Goal: Obtain resource: Download file/media

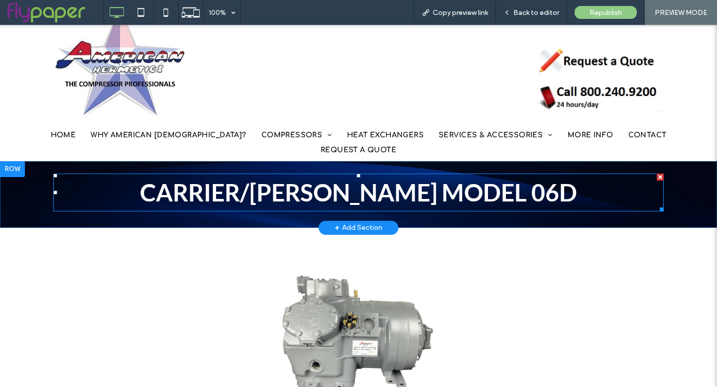
scroll to position [25, 0]
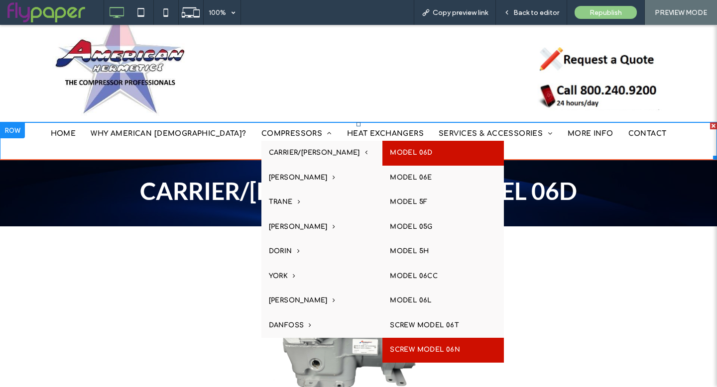
click at [382, 352] on link "SCREW MODEL 06N" at bounding box center [442, 350] width 121 height 25
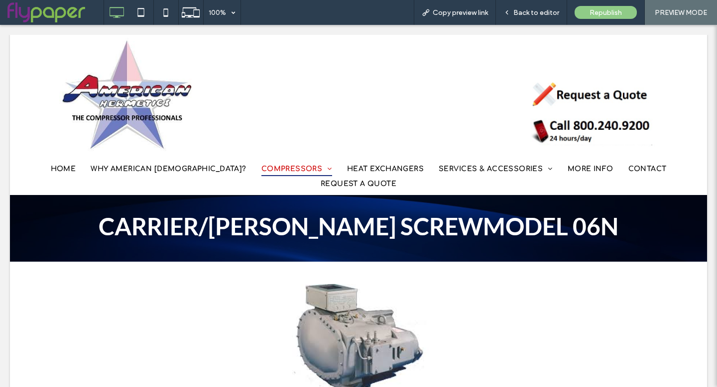
scroll to position [0, 0]
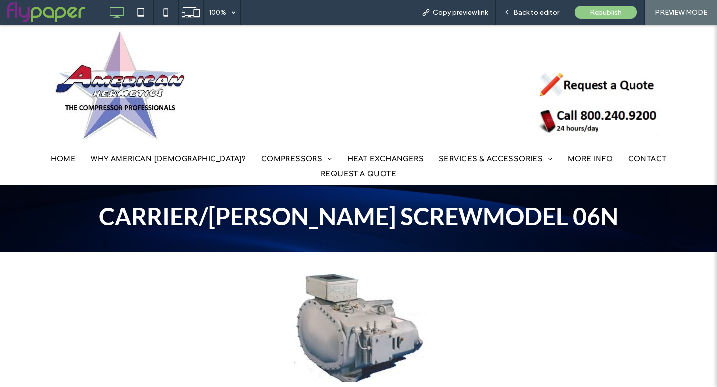
scroll to position [344, 0]
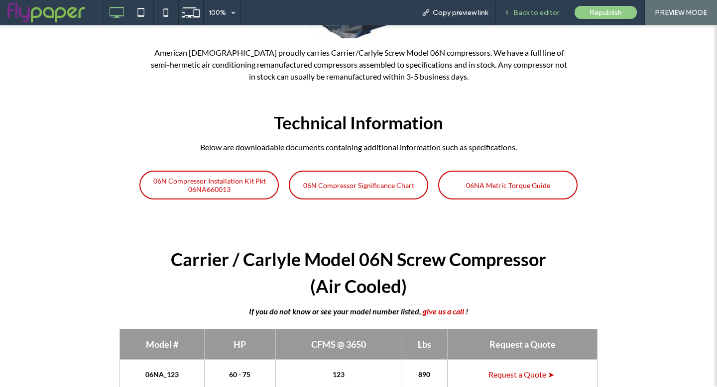
click at [532, 11] on span "Back to editor" at bounding box center [536, 12] width 46 height 8
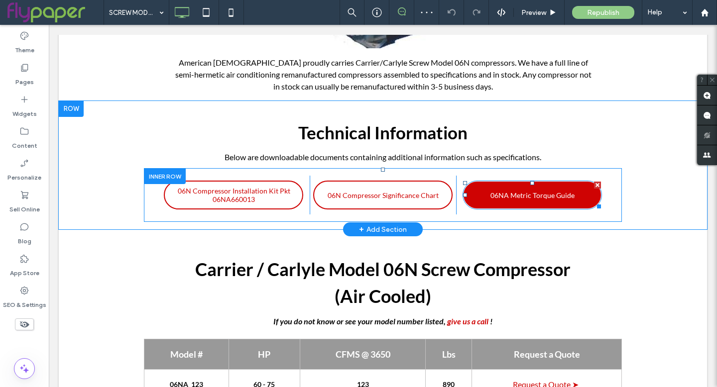
click at [506, 189] on span "06NA Metric Torque Guide" at bounding box center [532, 195] width 84 height 18
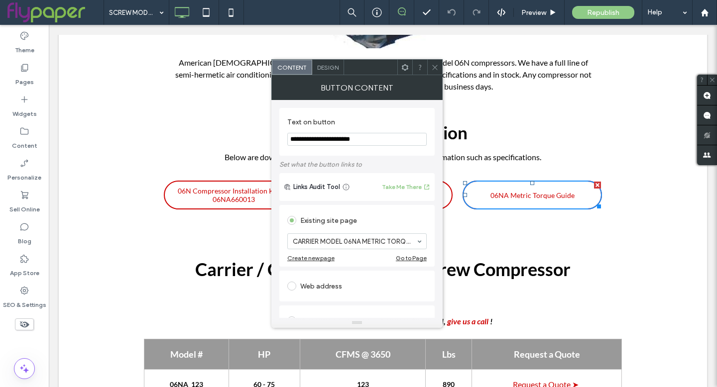
click at [435, 68] on icon at bounding box center [434, 67] width 7 height 7
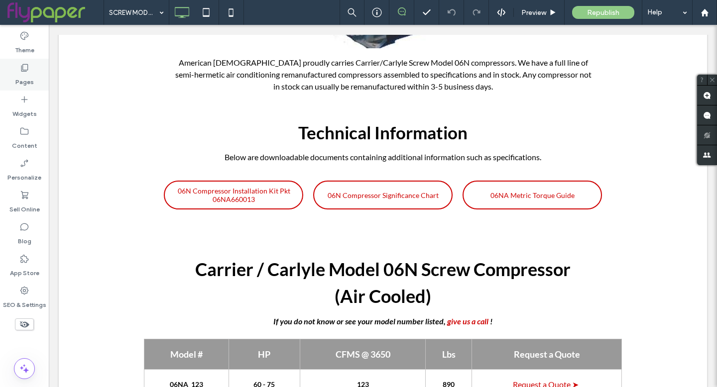
click at [15, 75] on div "Pages" at bounding box center [24, 75] width 49 height 32
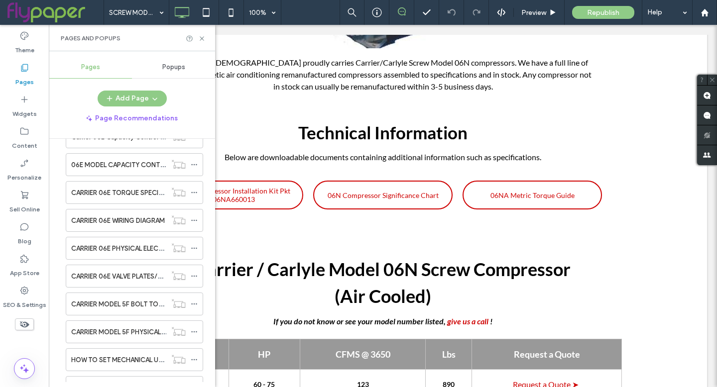
scroll to position [888, 0]
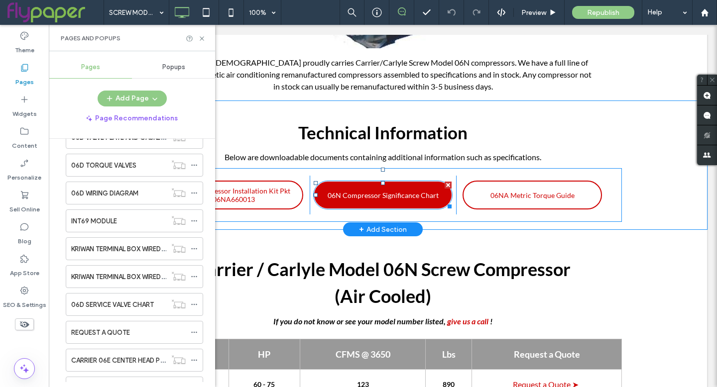
click at [400, 192] on span "06N Compressor Significance Chart" at bounding box center [382, 195] width 111 height 18
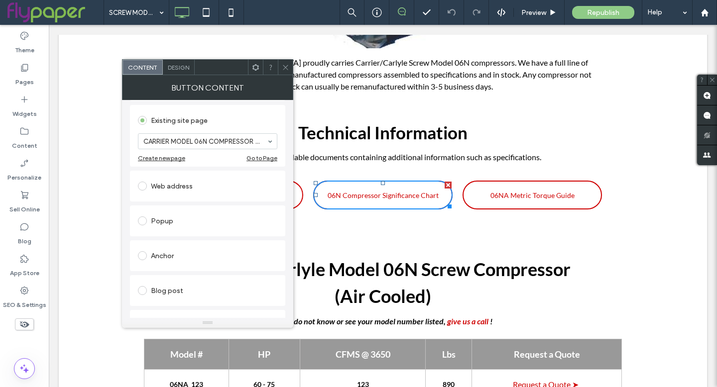
scroll to position [0, 0]
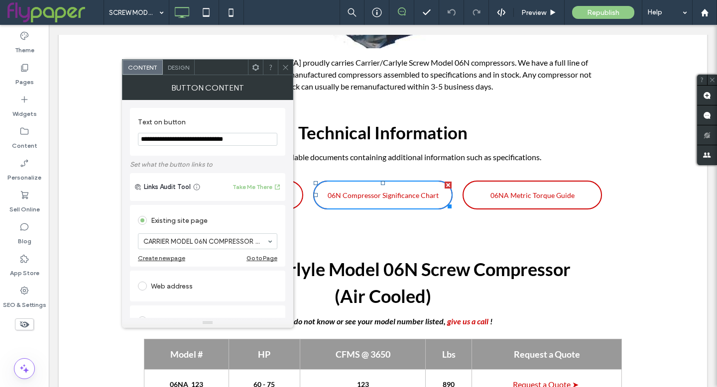
click at [285, 67] on use at bounding box center [285, 67] width 5 height 5
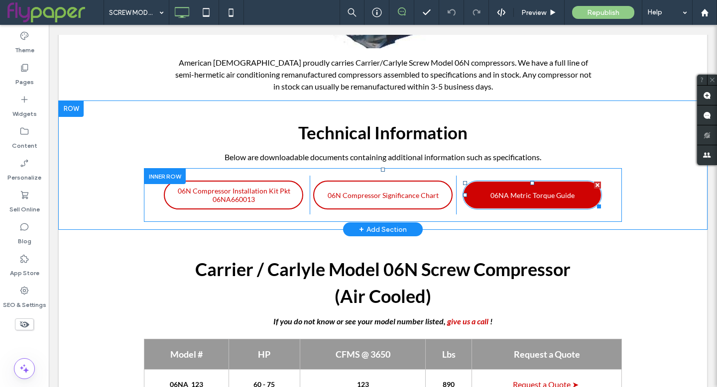
click at [509, 201] on span "06NA Metric Torque Guide" at bounding box center [532, 195] width 84 height 18
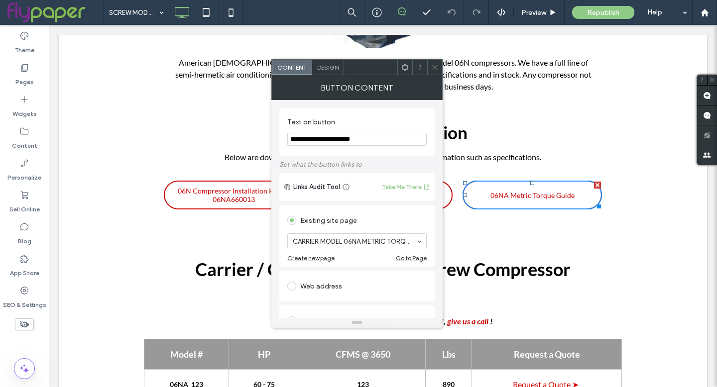
click at [433, 67] on icon at bounding box center [434, 67] width 7 height 7
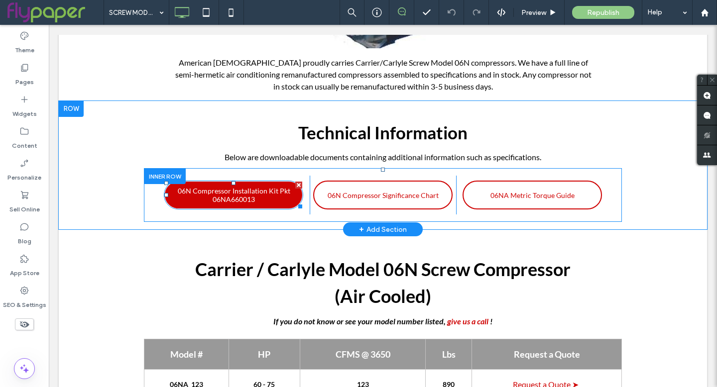
click at [222, 194] on span "06N Compressor Installation Kit Pkt 06NA660013" at bounding box center [233, 195] width 134 height 27
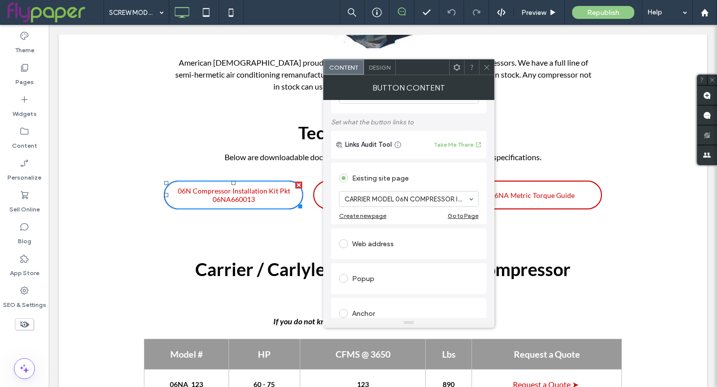
scroll to position [194, 0]
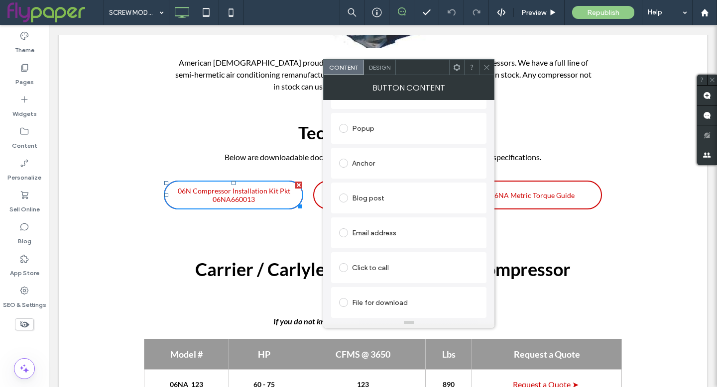
click at [488, 65] on use at bounding box center [486, 67] width 5 height 5
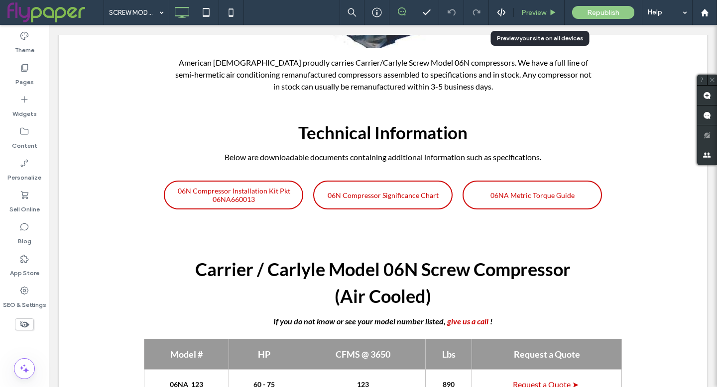
click at [535, 9] on span "Preview" at bounding box center [533, 12] width 25 height 8
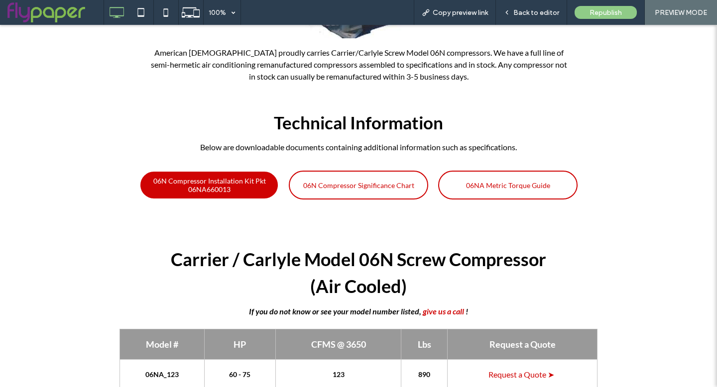
click at [222, 172] on span "06N Compressor Installation Kit Pkt 06NA660013" at bounding box center [209, 185] width 134 height 27
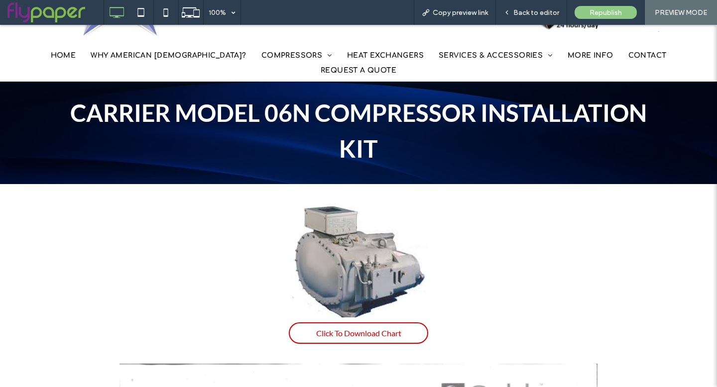
scroll to position [292, 0]
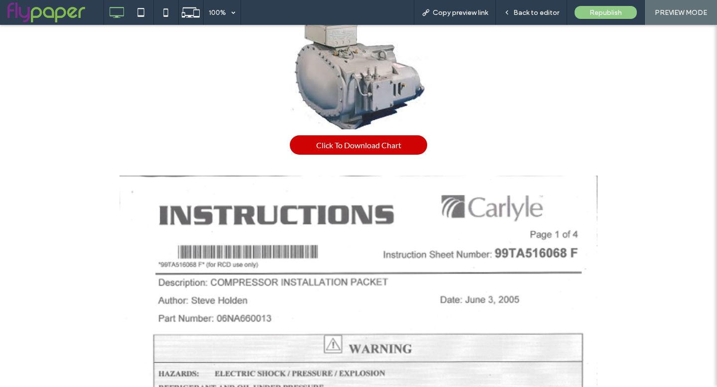
click at [371, 135] on span "Click To Download Chart" at bounding box center [358, 144] width 85 height 19
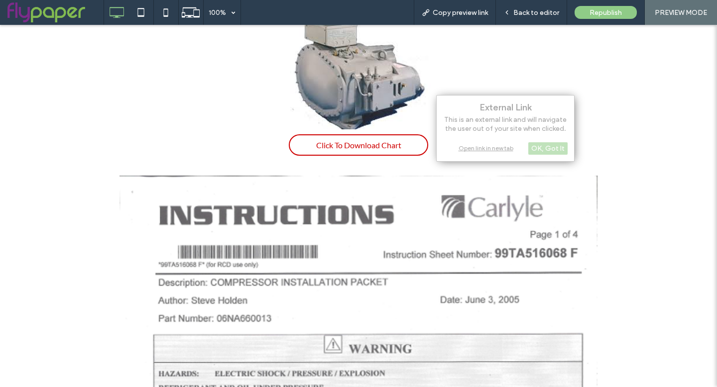
click at [542, 76] on div "Click To Download Chart American Hermetics proudly carries Carrier/[PERSON_NAME…" at bounding box center [358, 89] width 478 height 142
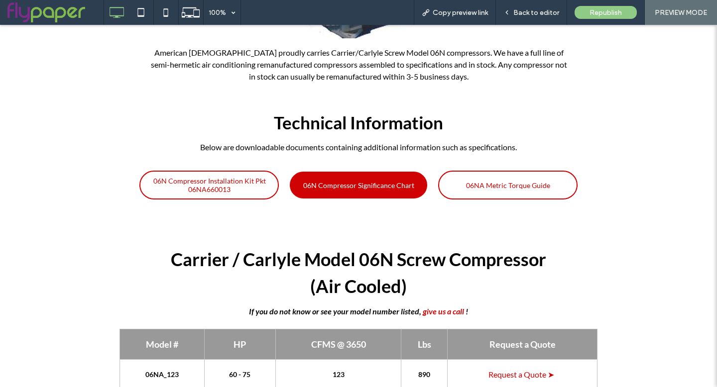
click at [369, 176] on span "06N Compressor Significance Chart" at bounding box center [358, 185] width 111 height 18
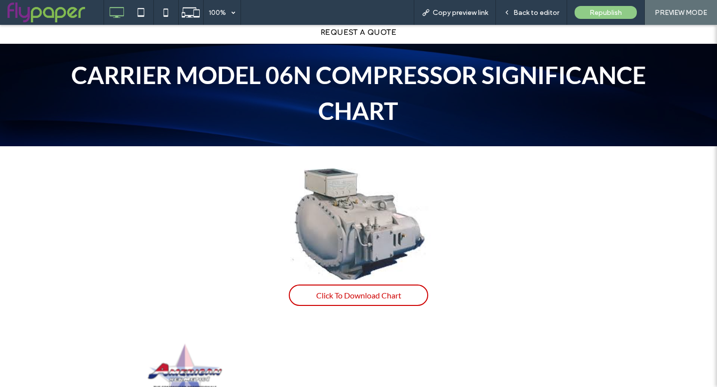
scroll to position [146, 0]
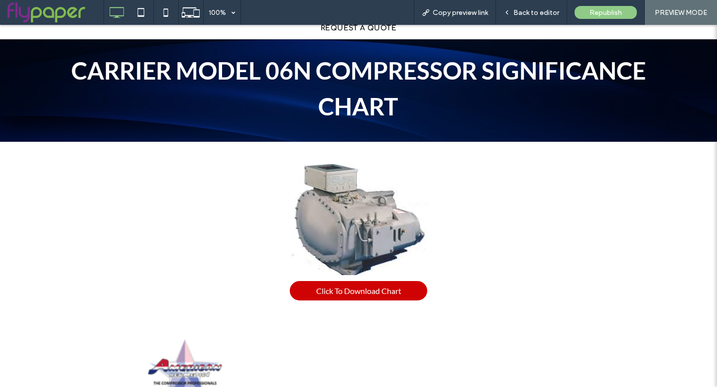
click at [366, 281] on span "Click To Download Chart" at bounding box center [358, 290] width 85 height 19
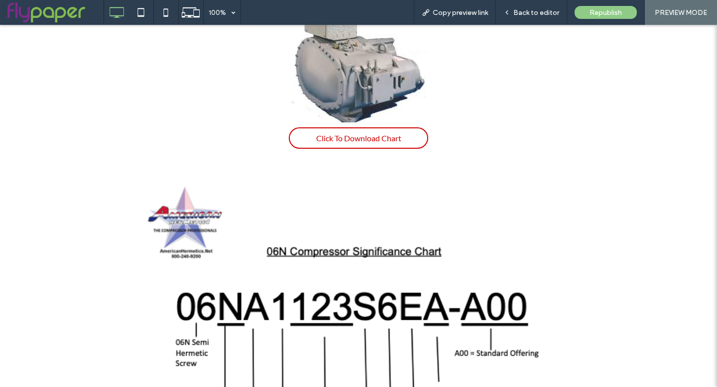
scroll to position [0, 0]
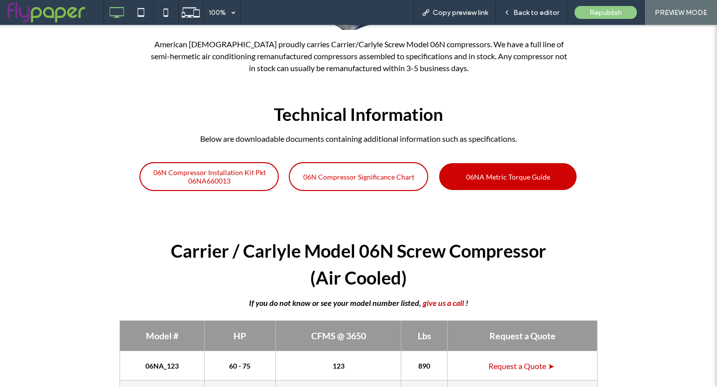
click at [512, 168] on span "06NA Metric Torque Guide" at bounding box center [508, 177] width 84 height 18
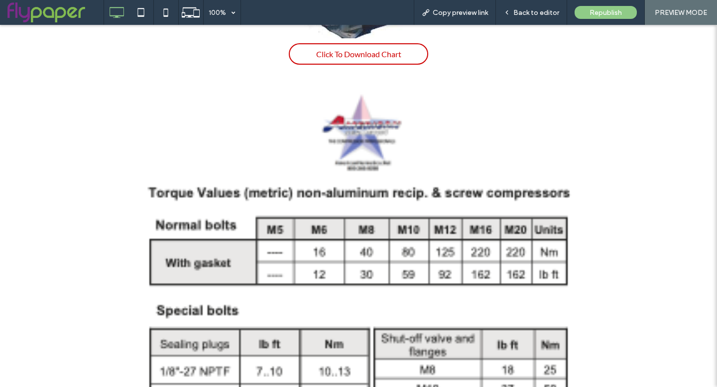
scroll to position [244, 0]
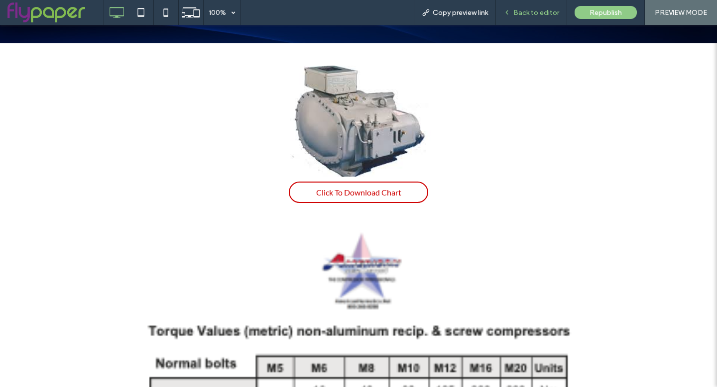
click at [531, 12] on span "Back to editor" at bounding box center [536, 12] width 46 height 8
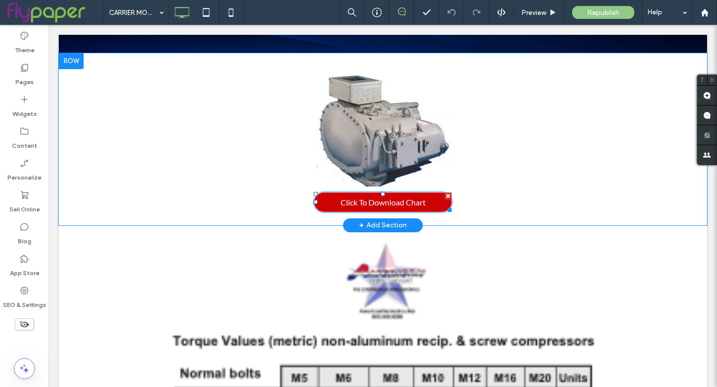
click at [412, 197] on span "Click To Download Chart" at bounding box center [382, 202] width 85 height 19
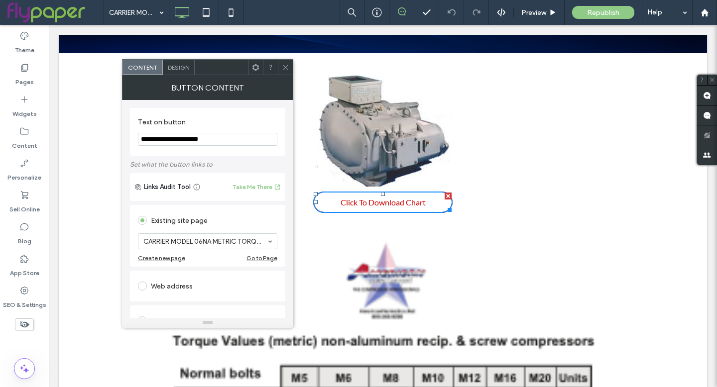
click at [287, 64] on icon at bounding box center [285, 67] width 7 height 7
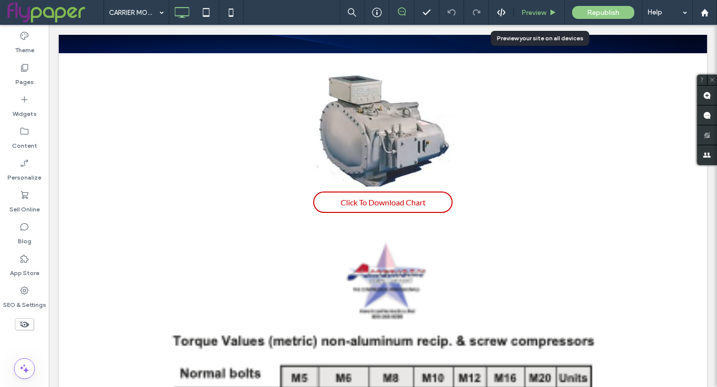
click at [544, 9] on span "Preview" at bounding box center [533, 12] width 25 height 8
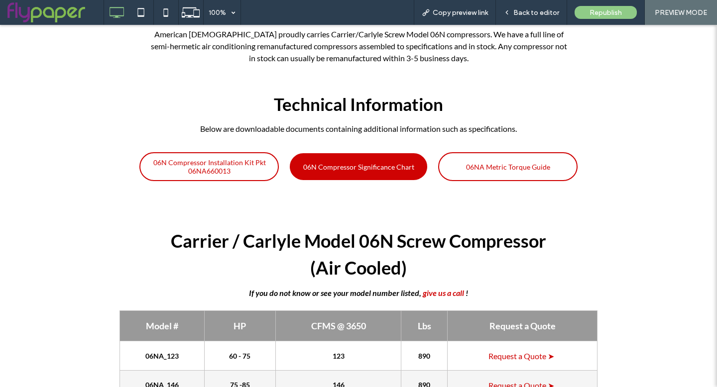
click at [354, 158] on span "06N Compressor Significance Chart" at bounding box center [358, 167] width 111 height 18
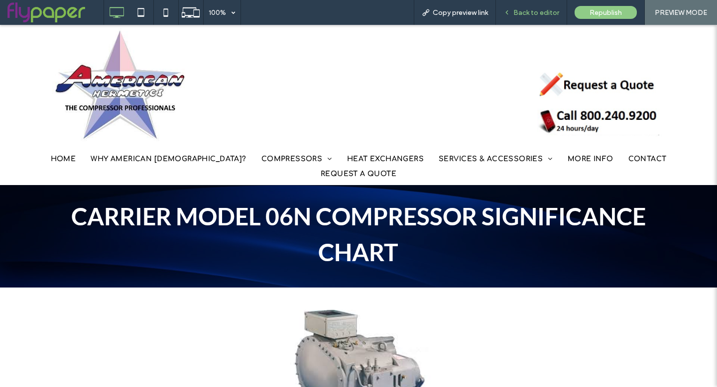
click at [534, 10] on span "Back to editor" at bounding box center [536, 12] width 46 height 8
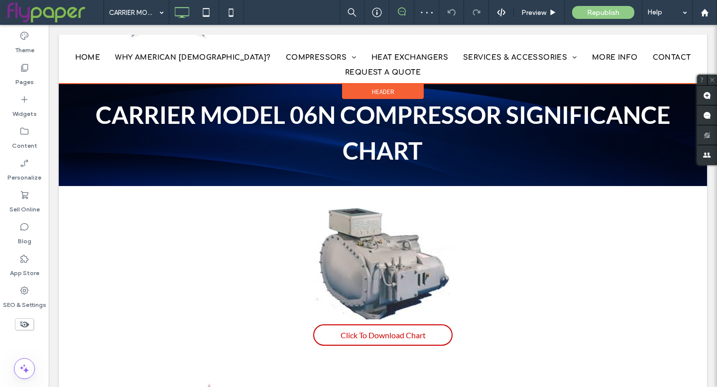
scroll to position [190, 0]
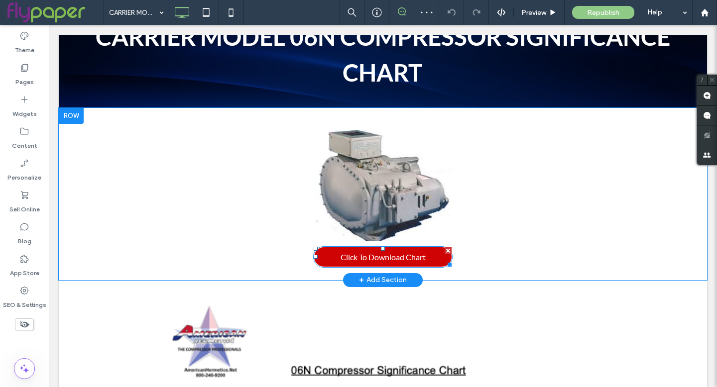
click at [379, 262] on span "Click To Download Chart" at bounding box center [382, 256] width 85 height 19
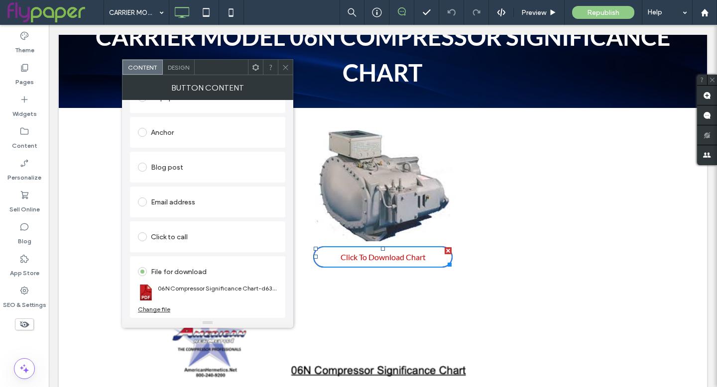
scroll to position [0, 0]
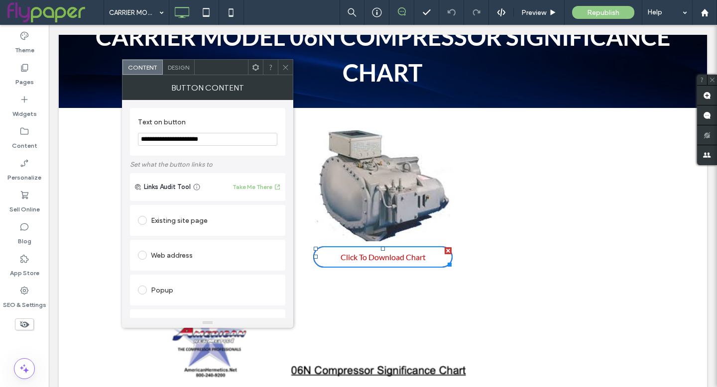
click at [287, 64] on icon at bounding box center [285, 67] width 7 height 7
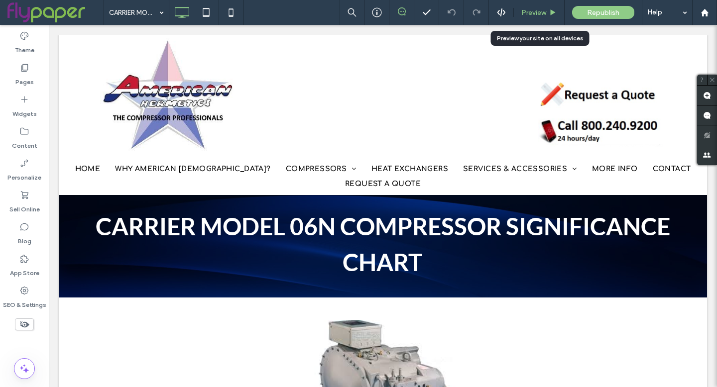
click at [531, 7] on div "Preview" at bounding box center [539, 12] width 51 height 25
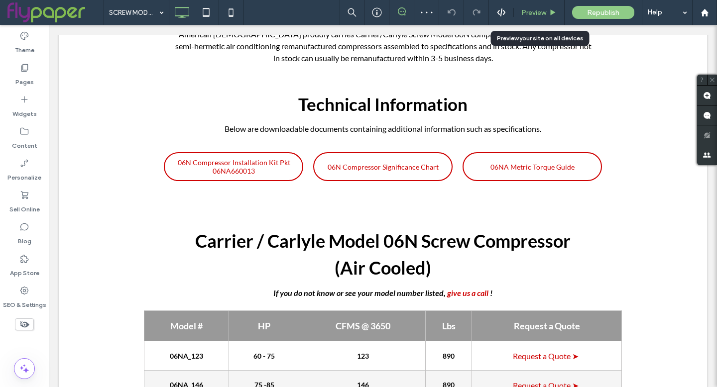
click at [532, 11] on span "Preview" at bounding box center [533, 12] width 25 height 8
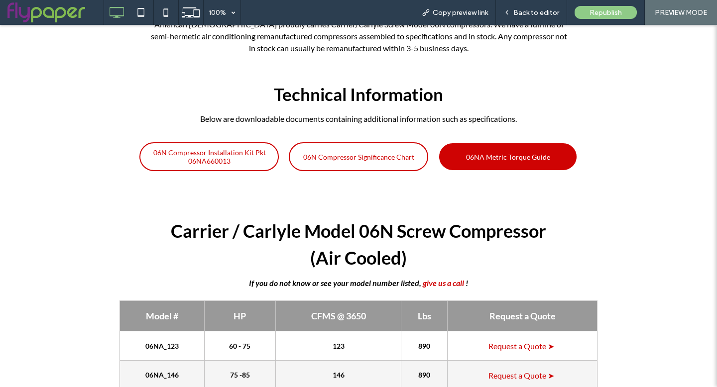
click at [478, 148] on span "06NA Metric Torque Guide" at bounding box center [508, 157] width 84 height 18
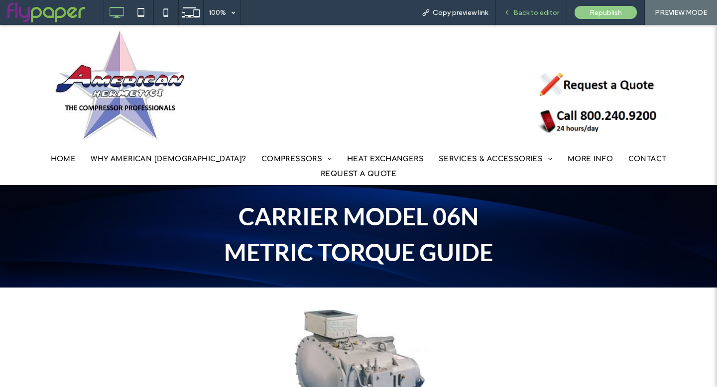
click at [517, 10] on span "Back to editor" at bounding box center [536, 12] width 46 height 8
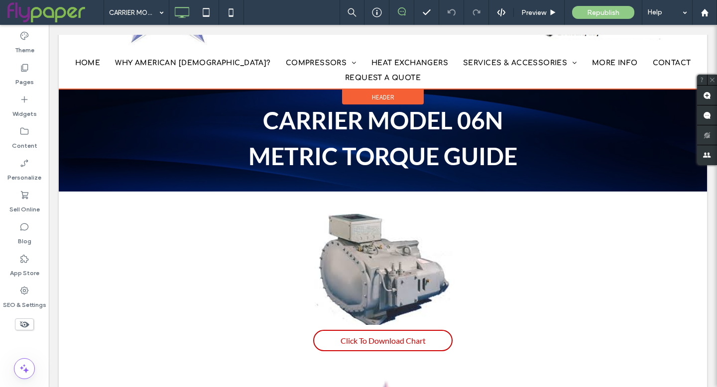
scroll to position [179, 0]
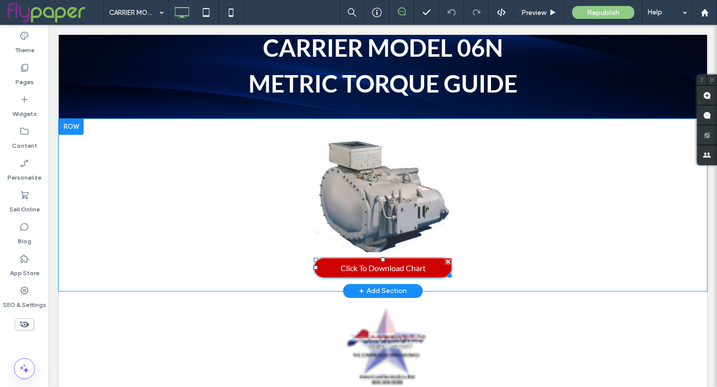
click at [398, 264] on span "Click To Download Chart" at bounding box center [382, 267] width 85 height 19
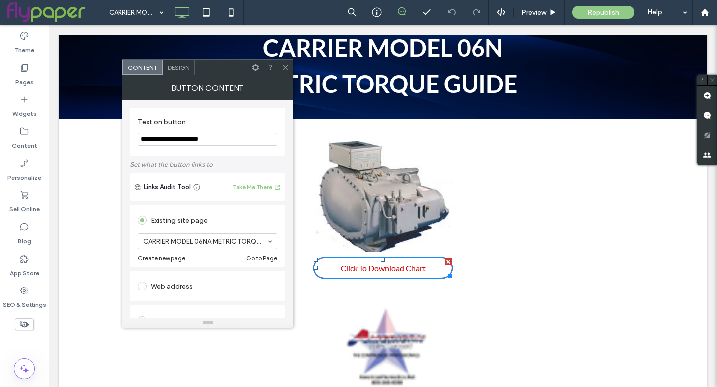
scroll to position [194, 0]
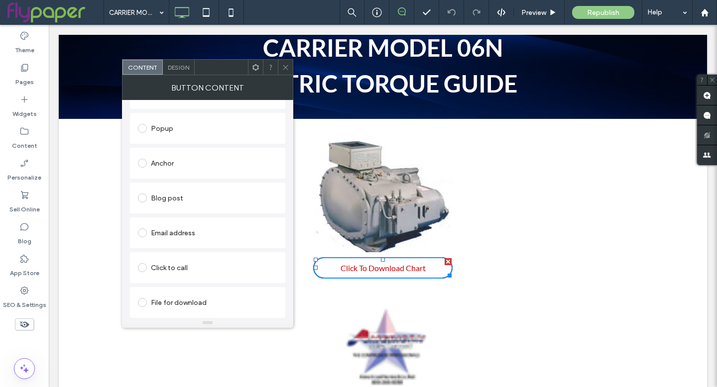
click at [140, 302] on span at bounding box center [142, 302] width 9 height 9
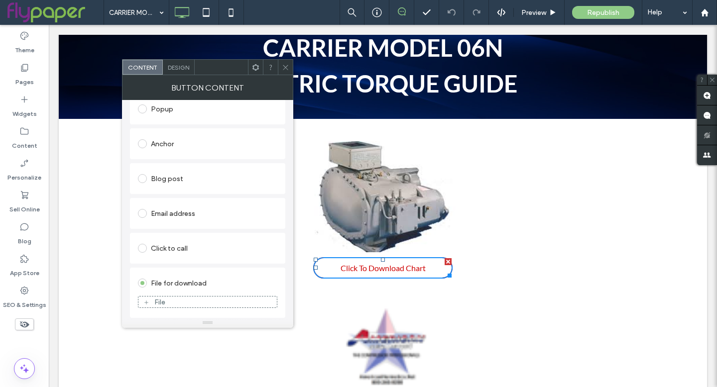
click at [156, 302] on div "File" at bounding box center [159, 302] width 11 height 8
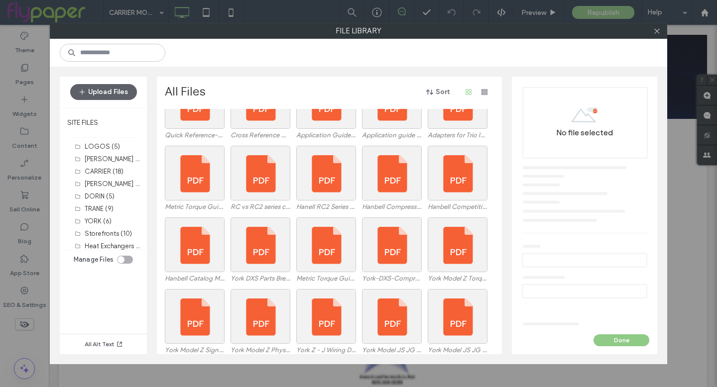
scroll to position [93, 0]
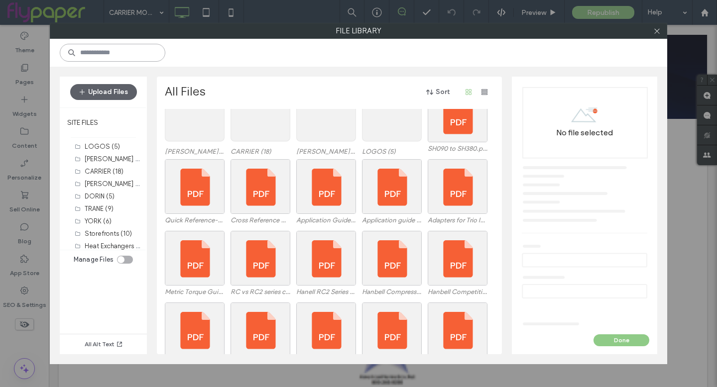
click at [107, 53] on input at bounding box center [112, 53] width 105 height 18
type input "*"
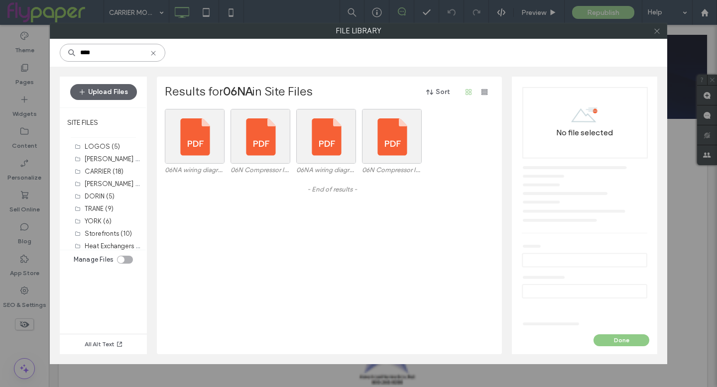
type input "****"
click at [655, 31] on icon at bounding box center [656, 30] width 7 height 7
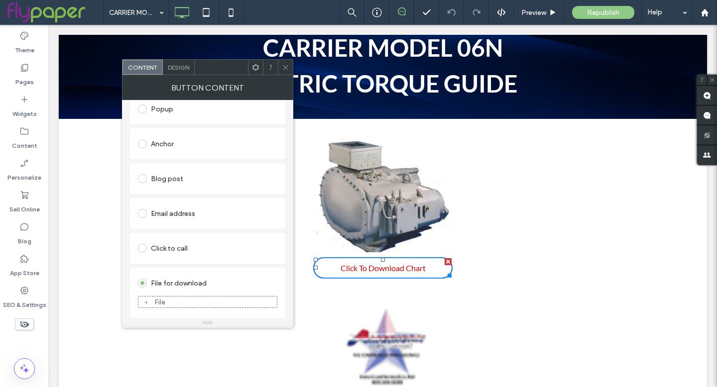
click at [150, 303] on div "File" at bounding box center [207, 302] width 138 height 9
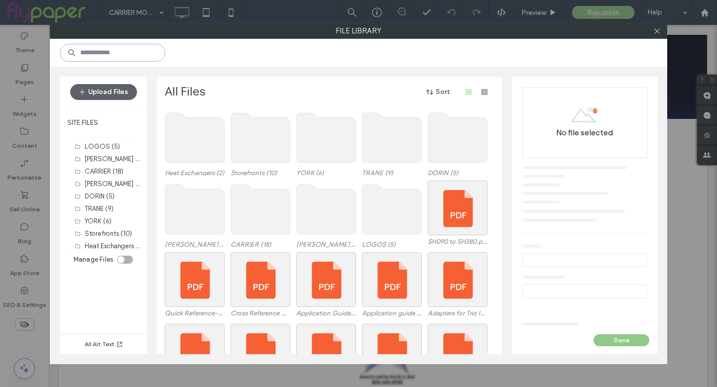
click at [112, 48] on input at bounding box center [112, 53] width 105 height 18
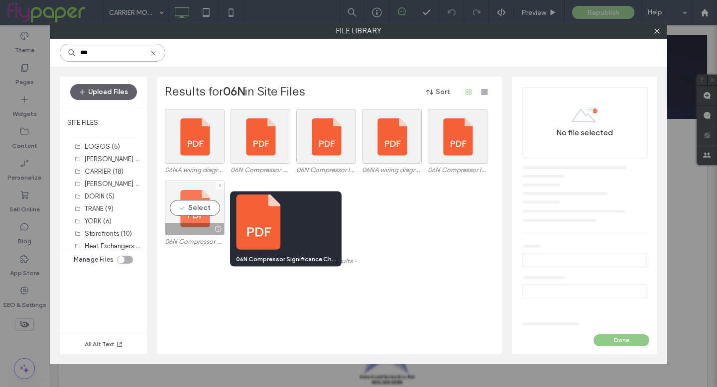
type input "***"
click at [218, 228] on div at bounding box center [217, 229] width 12 height 8
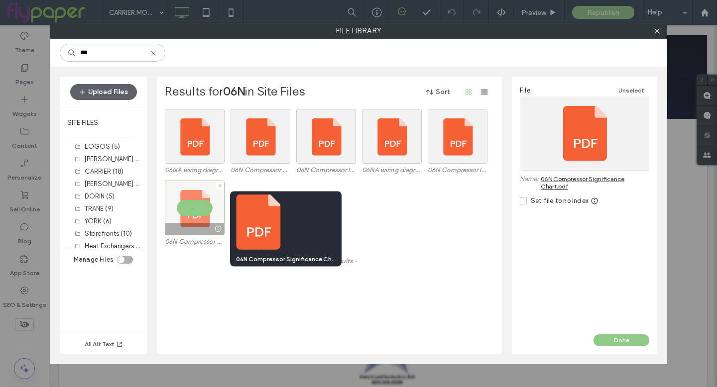
click at [218, 228] on div at bounding box center [217, 229] width 12 height 8
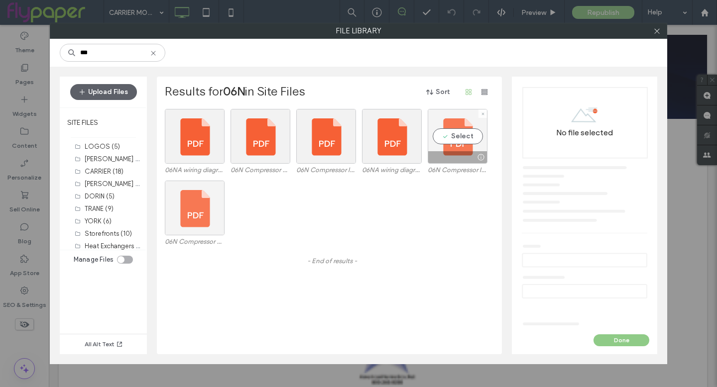
click at [480, 155] on div at bounding box center [480, 157] width 12 height 8
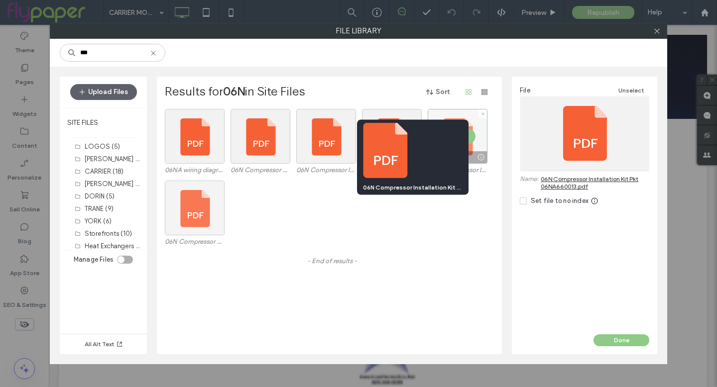
click at [480, 155] on div at bounding box center [480, 157] width 12 height 8
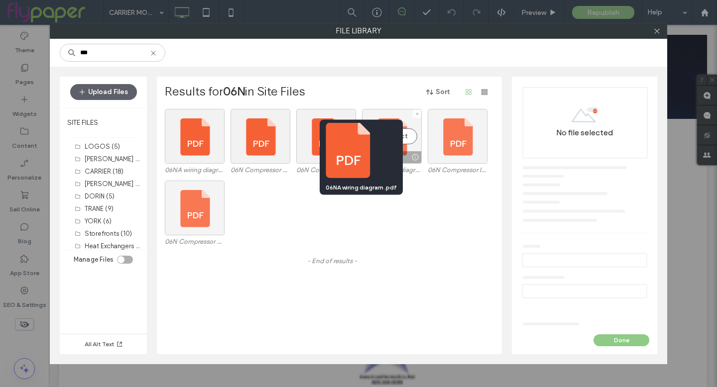
click at [414, 159] on div at bounding box center [415, 157] width 12 height 8
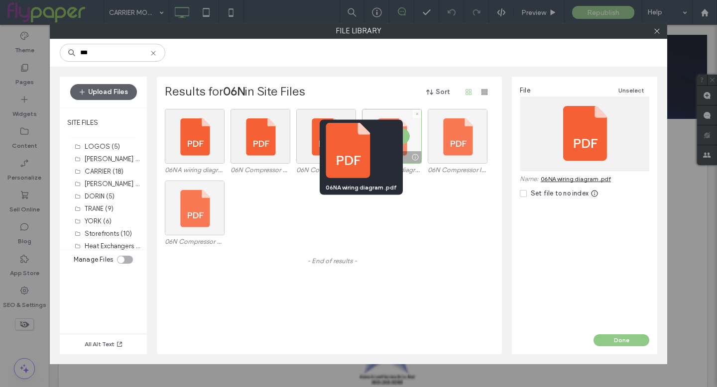
click at [414, 159] on div at bounding box center [415, 157] width 12 height 8
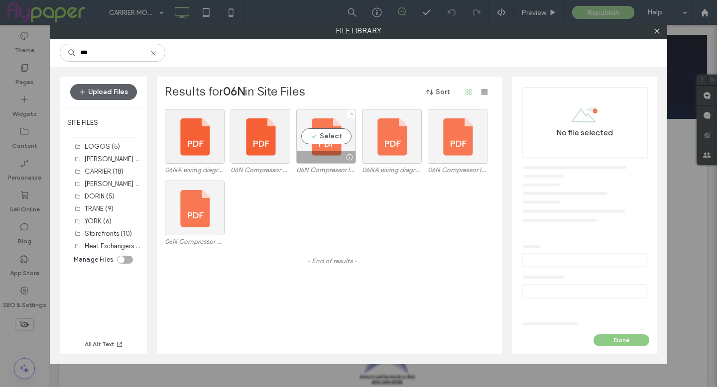
click at [349, 158] on div at bounding box center [349, 157] width 12 height 8
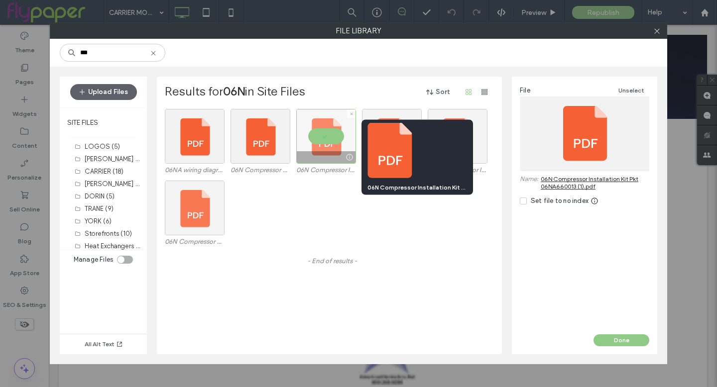
click at [349, 158] on div at bounding box center [349, 157] width 12 height 8
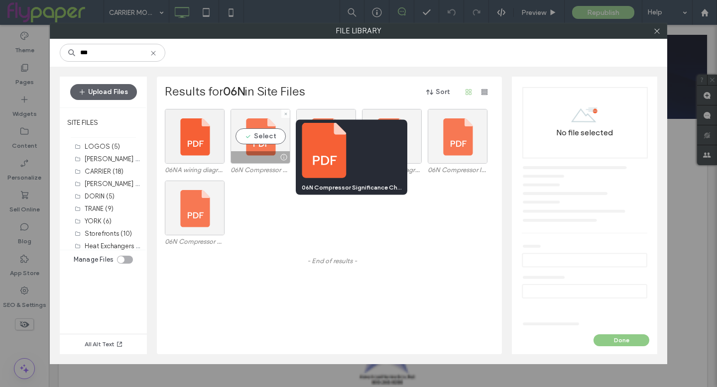
click at [286, 157] on div at bounding box center [283, 157] width 12 height 8
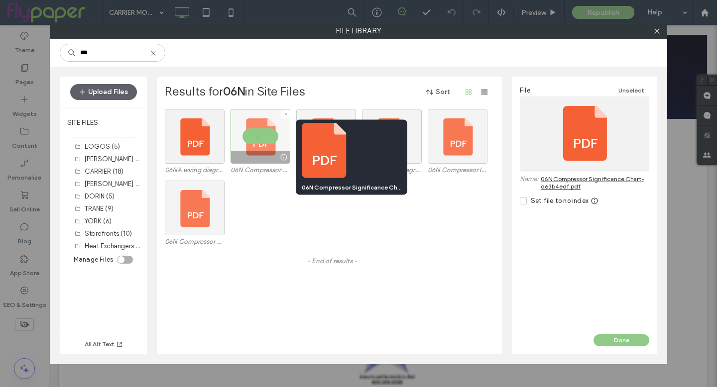
click at [286, 157] on div at bounding box center [283, 157] width 12 height 8
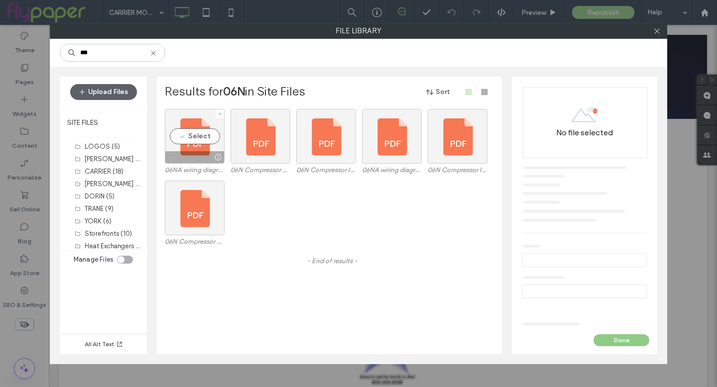
click at [216, 158] on div at bounding box center [217, 157] width 12 height 8
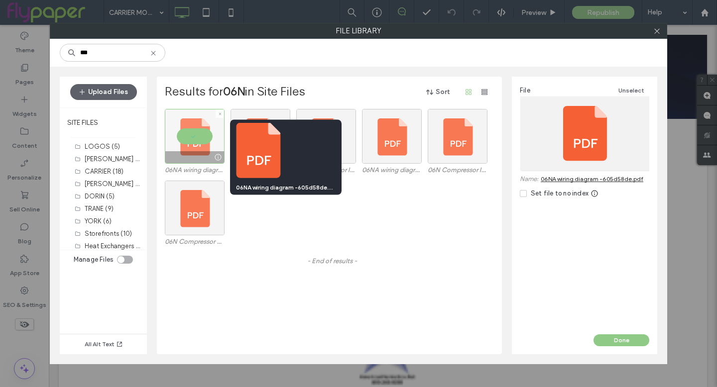
click at [216, 158] on div at bounding box center [217, 157] width 12 height 8
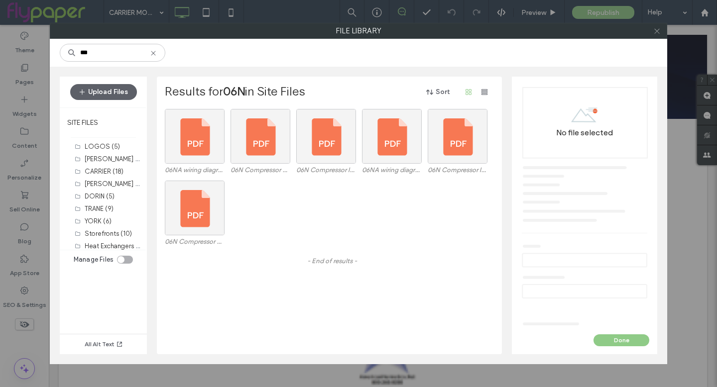
click at [655, 28] on icon at bounding box center [656, 30] width 7 height 7
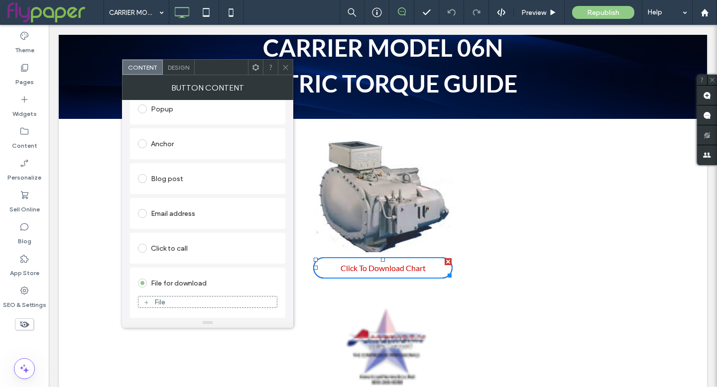
click at [164, 301] on div "File" at bounding box center [159, 302] width 11 height 8
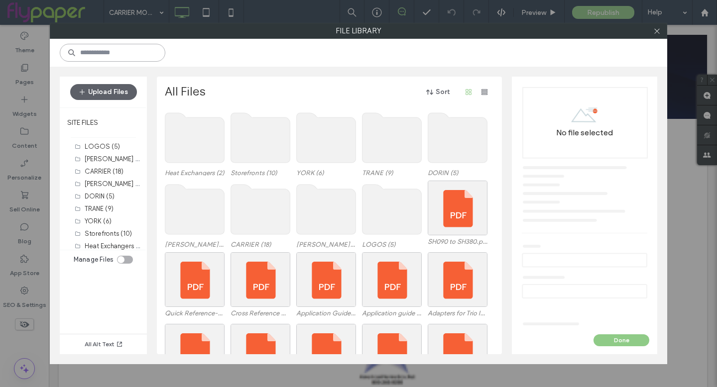
click at [122, 52] on input at bounding box center [112, 53] width 105 height 18
paste input "**********"
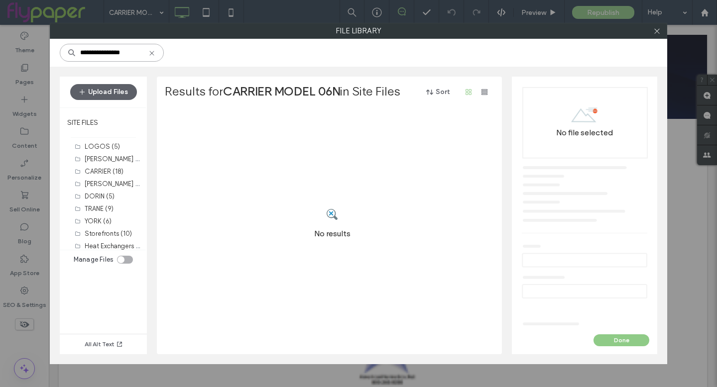
scroll to position [0, 0]
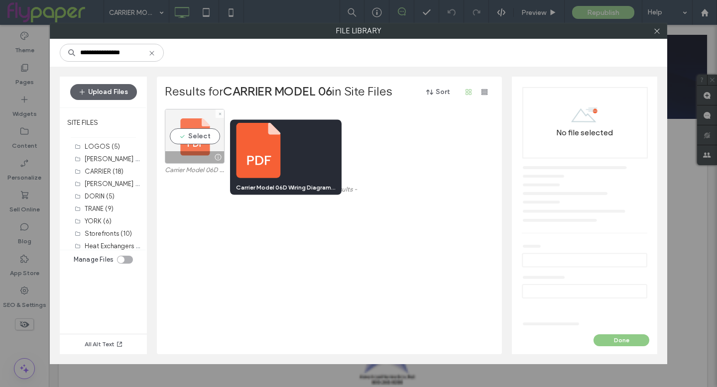
click at [217, 157] on div at bounding box center [217, 157] width 12 height 8
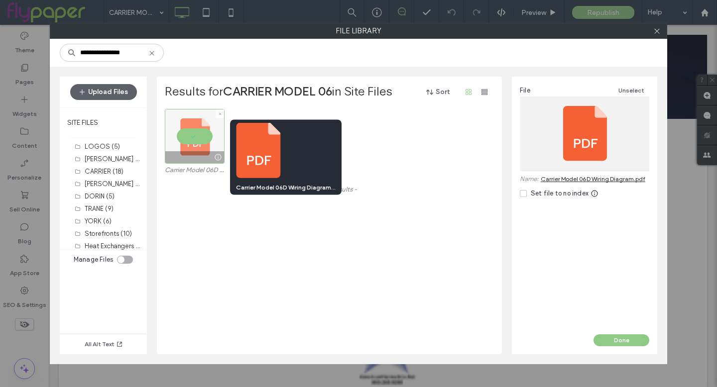
click at [217, 157] on div at bounding box center [217, 157] width 12 height 8
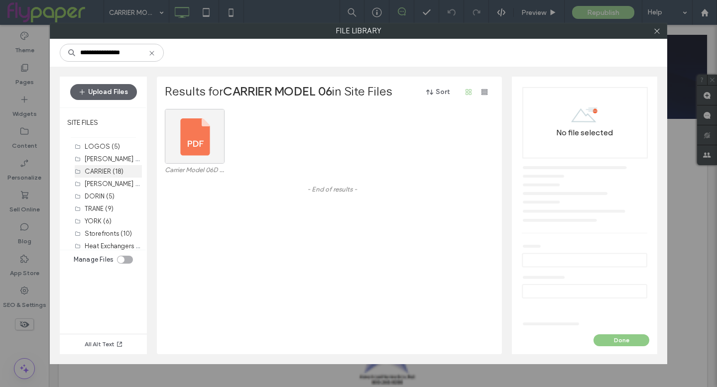
click at [103, 172] on label "CARRIER (18)" at bounding box center [104, 171] width 39 height 7
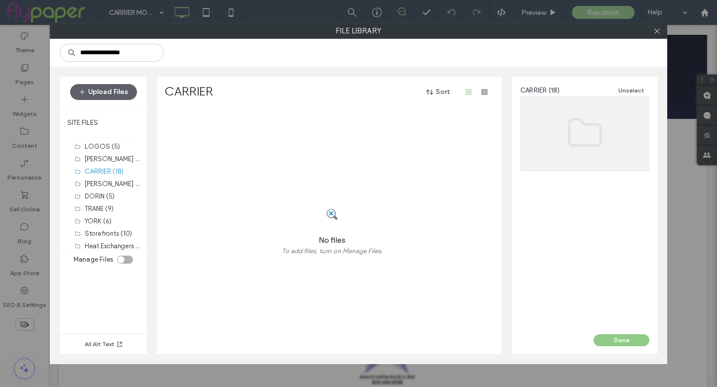
click at [356, 167] on div "No files To add files, turn on Manage Files." at bounding box center [332, 231] width 334 height 245
click at [91, 216] on div "YORK (6)" at bounding box center [113, 221] width 57 height 10
click at [93, 207] on label "TRANE (9)" at bounding box center [99, 208] width 29 height 7
click at [99, 172] on label "CARRIER (18)" at bounding box center [104, 171] width 39 height 7
click at [101, 150] on label "LOGOS (5)" at bounding box center [102, 146] width 35 height 7
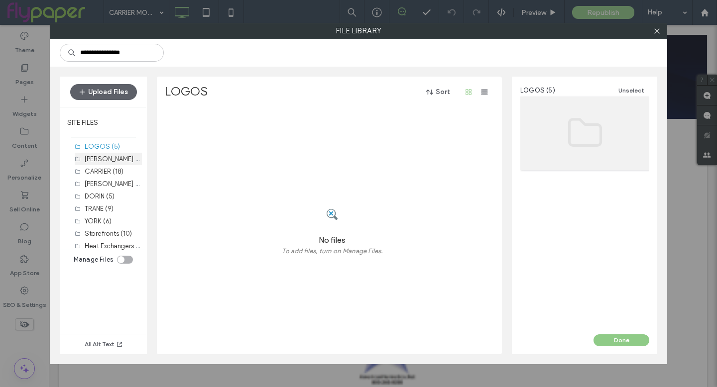
click at [101, 160] on label "[PERSON_NAME] (13)" at bounding box center [115, 158] width 61 height 9
click at [101, 168] on label "CARRIER (18)" at bounding box center [104, 171] width 39 height 7
click at [146, 52] on input "**********" at bounding box center [112, 53] width 104 height 18
type input "*"
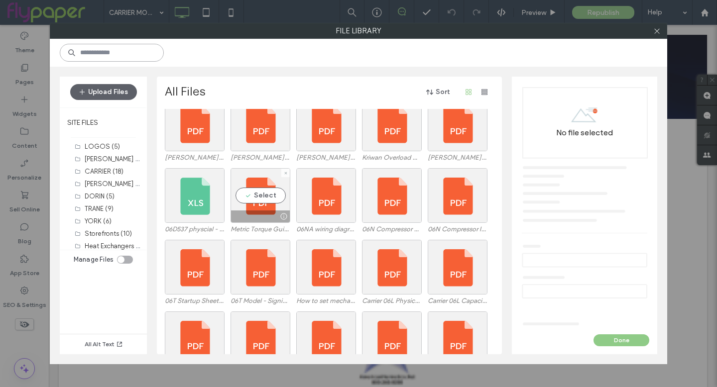
scroll to position [1232, 0]
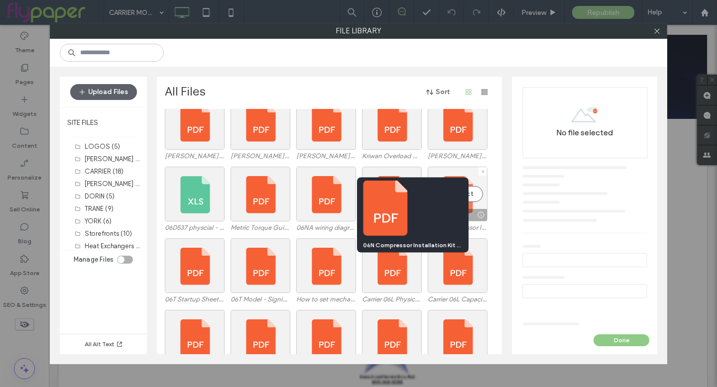
click at [480, 215] on div at bounding box center [480, 215] width 12 height 8
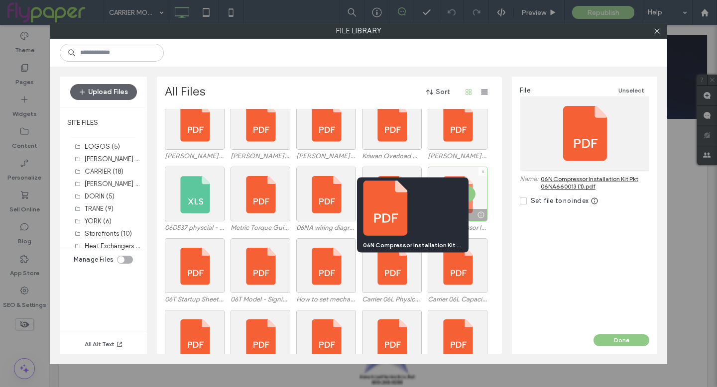
click at [480, 215] on div at bounding box center [480, 215] width 12 height 8
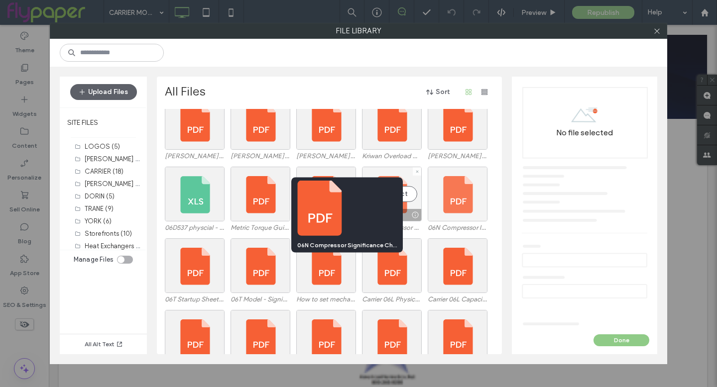
click at [415, 214] on div at bounding box center [415, 215] width 12 height 8
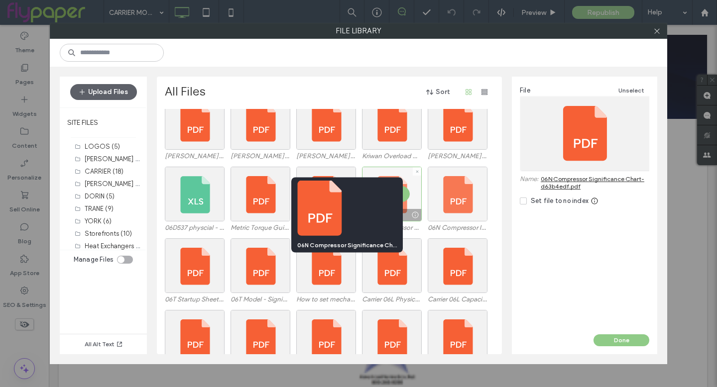
click at [414, 214] on div at bounding box center [415, 215] width 12 height 8
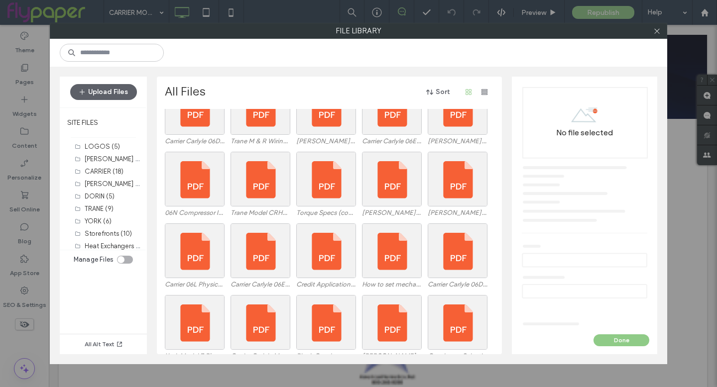
scroll to position [2538, 0]
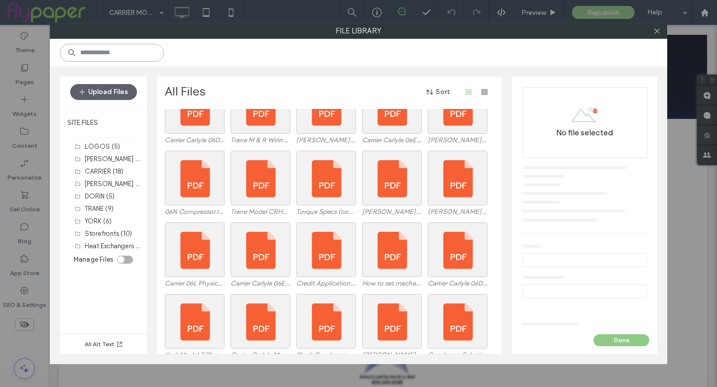
click at [123, 55] on input at bounding box center [112, 53] width 104 height 18
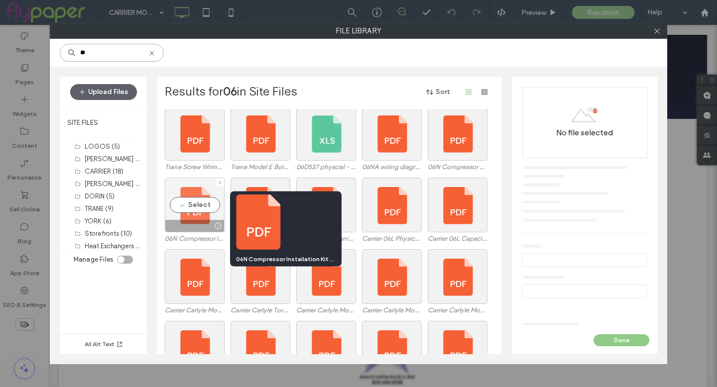
scroll to position [0, 0]
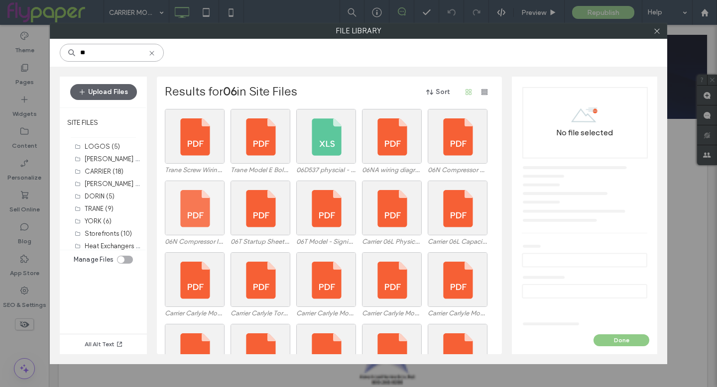
type input "**"
